Goal: Transaction & Acquisition: Purchase product/service

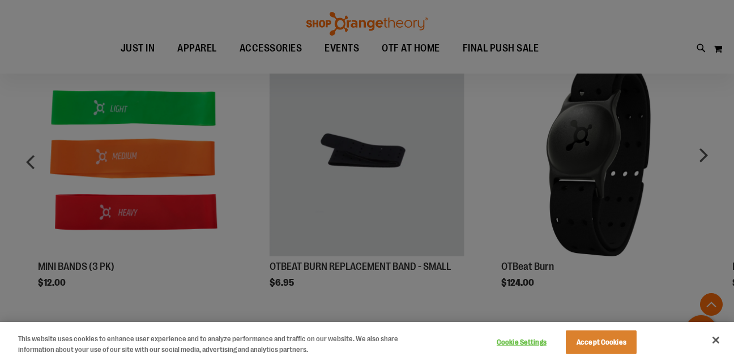
scroll to position [517, 0]
click at [358, 154] on div at bounding box center [367, 180] width 734 height 361
click at [718, 344] on button "Close" at bounding box center [716, 340] width 25 height 25
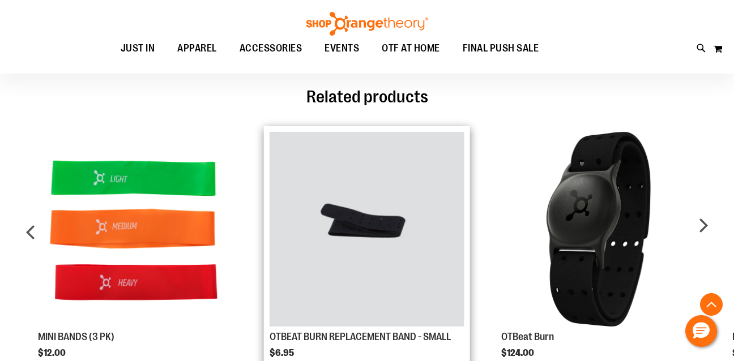
scroll to position [448, 0]
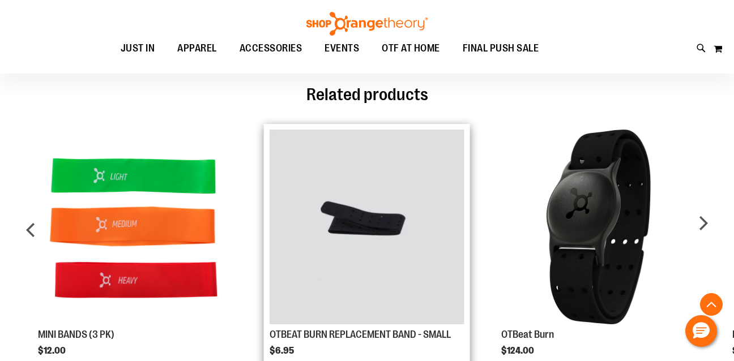
click at [382, 179] on img "Product Page Link" at bounding box center [367, 227] width 195 height 195
